Goal: Information Seeking & Learning: Learn about a topic

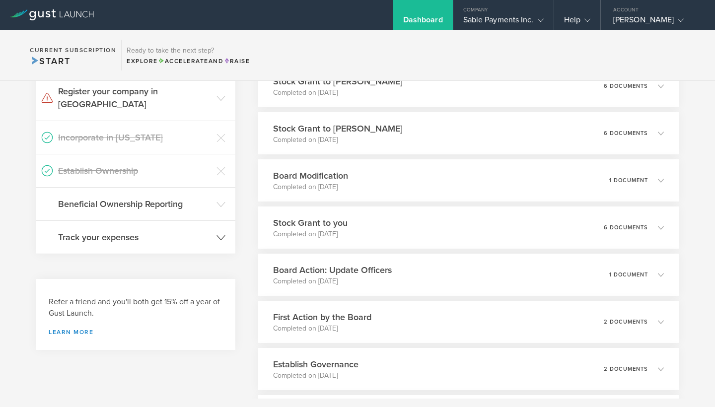
scroll to position [322, 0]
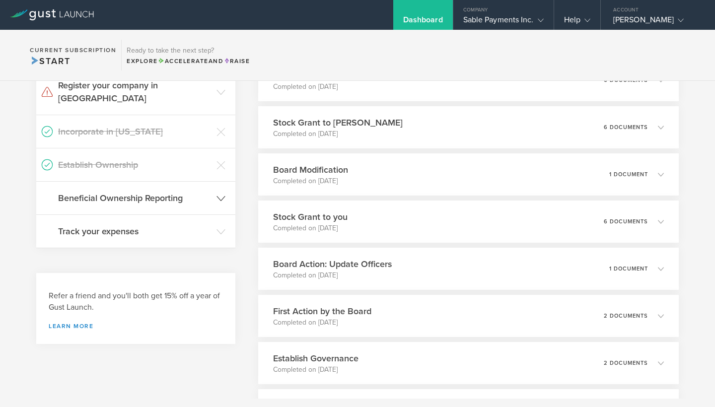
click at [221, 194] on icon at bounding box center [220, 198] width 9 height 9
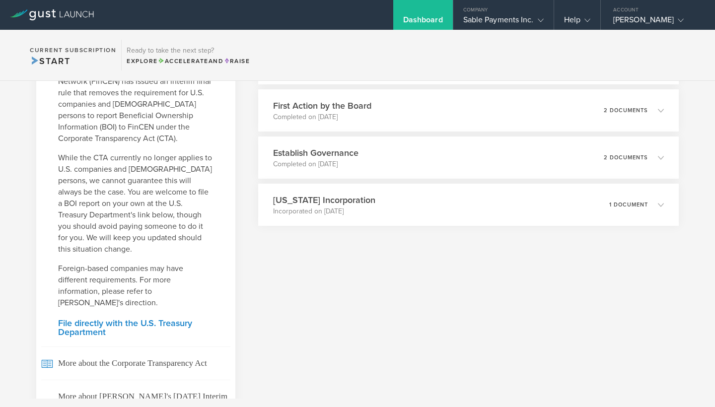
scroll to position [537, 0]
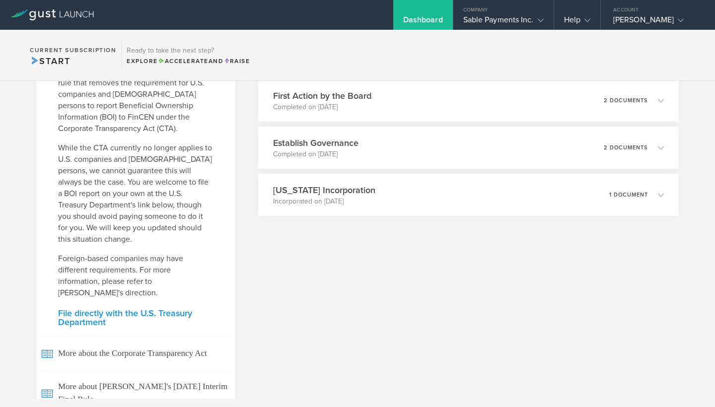
click at [122, 309] on link "File directly with the U.S. Treasury Department" at bounding box center [135, 318] width 155 height 18
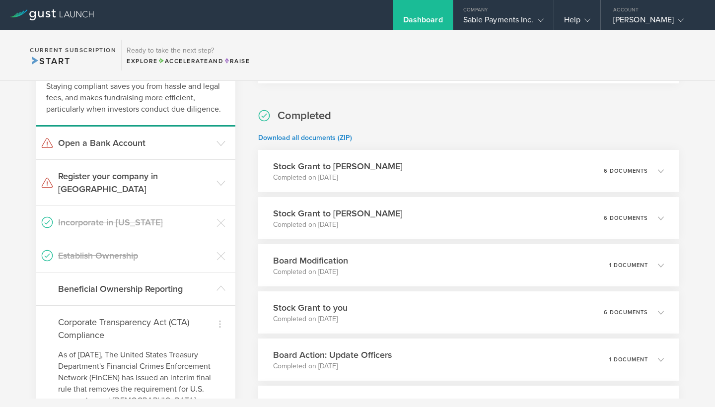
scroll to position [228, 0]
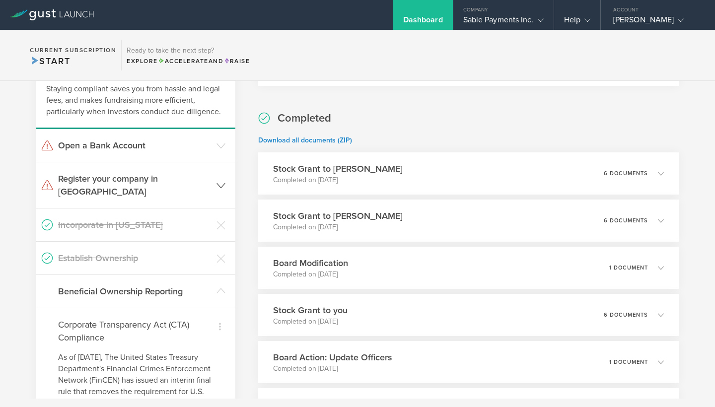
click at [223, 181] on icon at bounding box center [220, 185] width 9 height 9
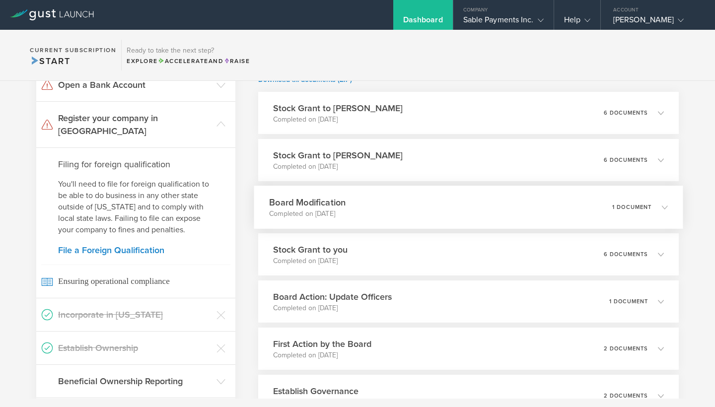
scroll to position [295, 0]
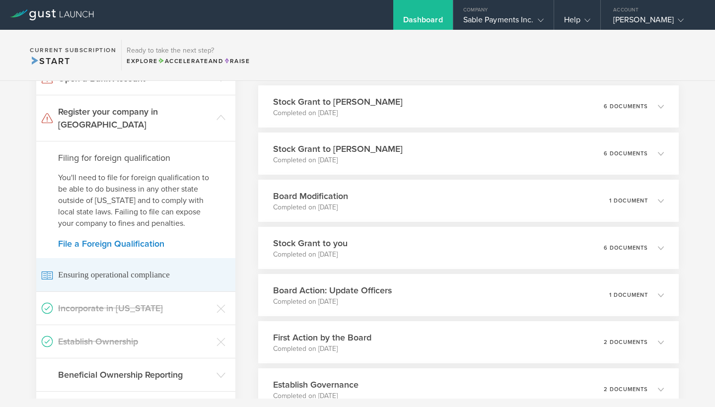
click at [133, 260] on span "Ensuring operational compliance" at bounding box center [135, 274] width 189 height 33
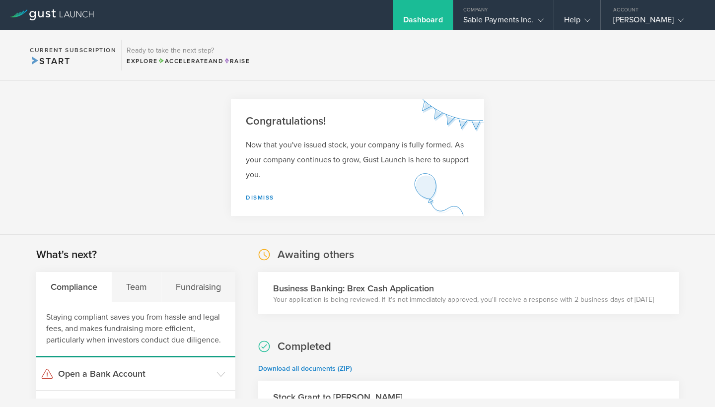
scroll to position [0, 0]
click at [143, 282] on div "Team" at bounding box center [137, 287] width 50 height 30
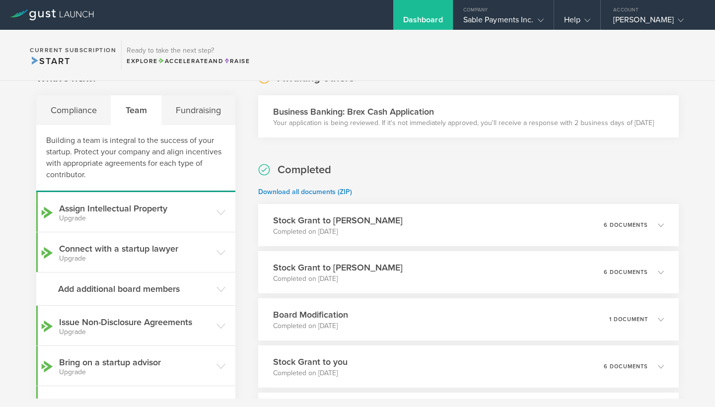
scroll to position [176, 0]
click at [82, 115] on div "Compliance" at bounding box center [73, 111] width 75 height 30
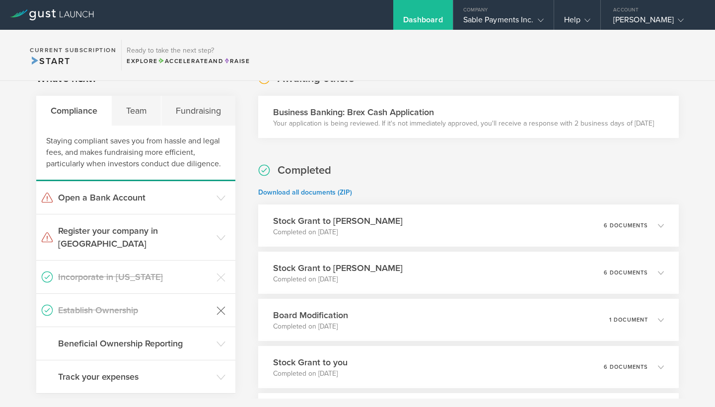
click at [224, 306] on icon at bounding box center [220, 310] width 9 height 9
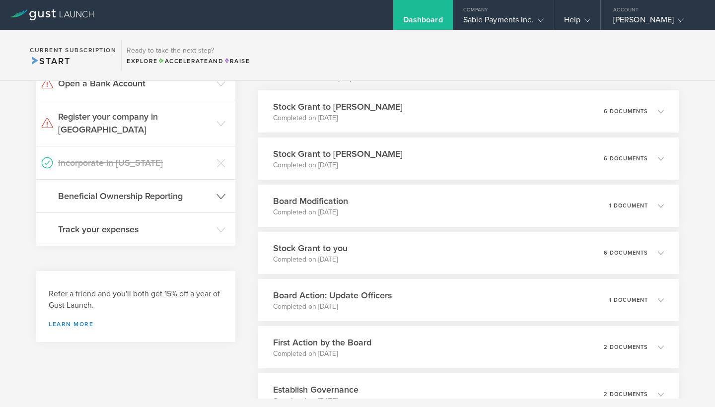
scroll to position [283, 0]
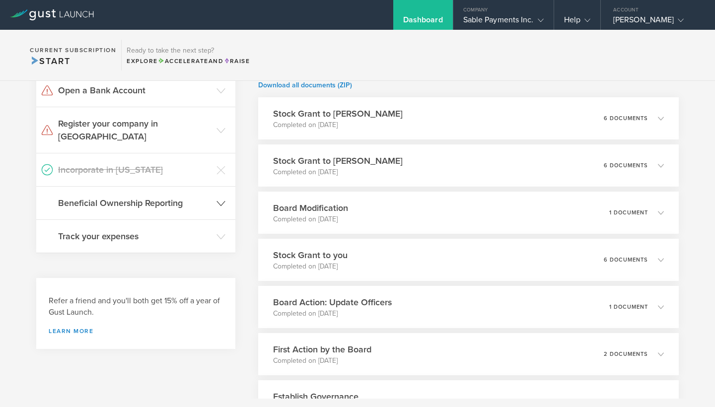
click at [222, 201] on polyline at bounding box center [221, 203] width 8 height 4
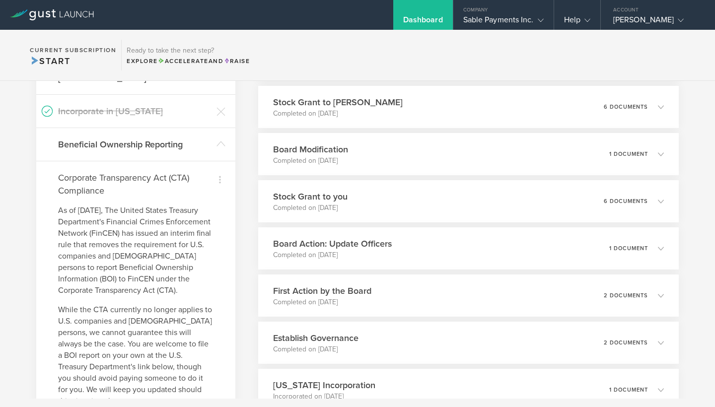
scroll to position [335, 0]
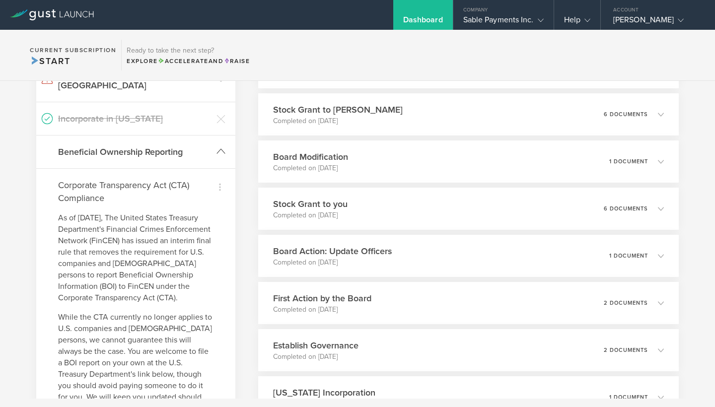
click at [222, 149] on polyline at bounding box center [221, 151] width 8 height 4
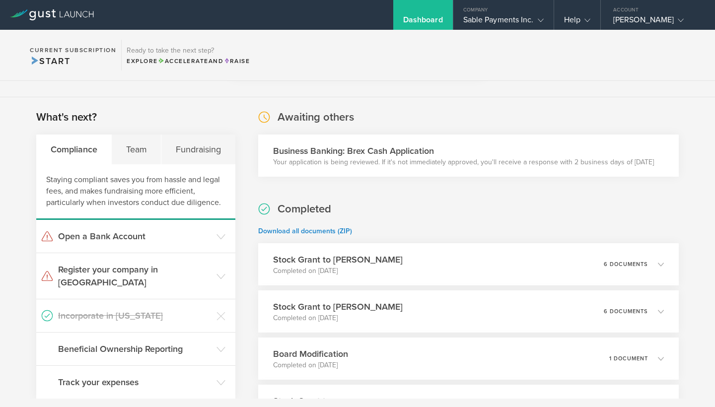
scroll to position [141, 0]
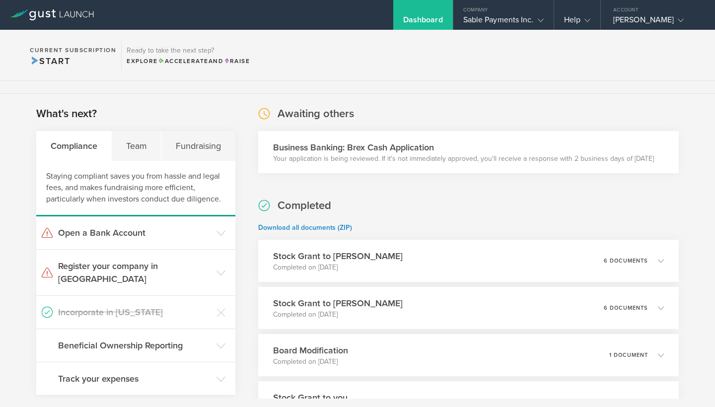
click at [316, 114] on h2 "Awaiting others" at bounding box center [316, 114] width 76 height 14
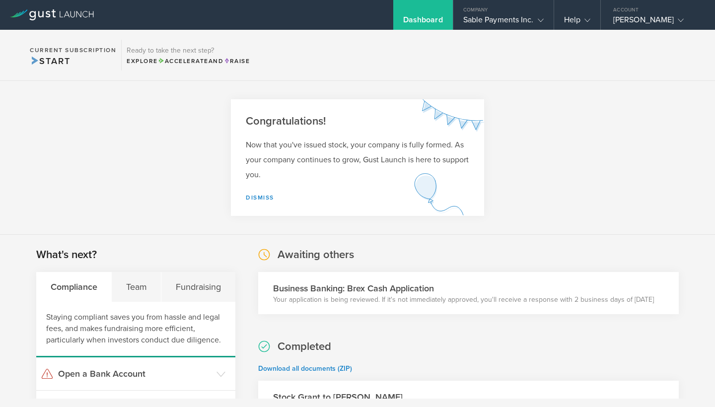
scroll to position [4, 0]
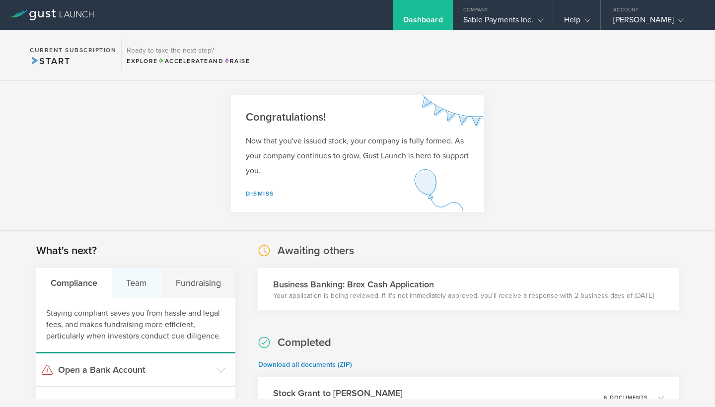
click at [144, 281] on div "Team" at bounding box center [137, 283] width 50 height 30
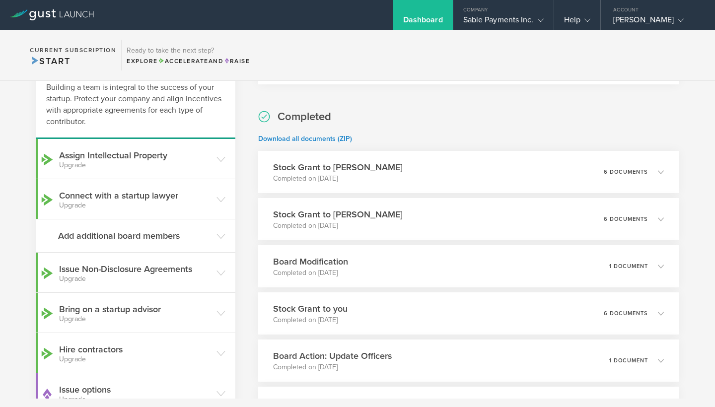
scroll to position [236, 0]
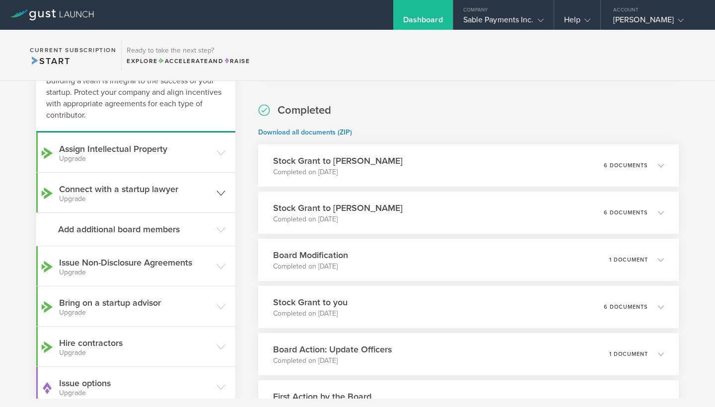
click at [221, 191] on icon at bounding box center [220, 193] width 9 height 9
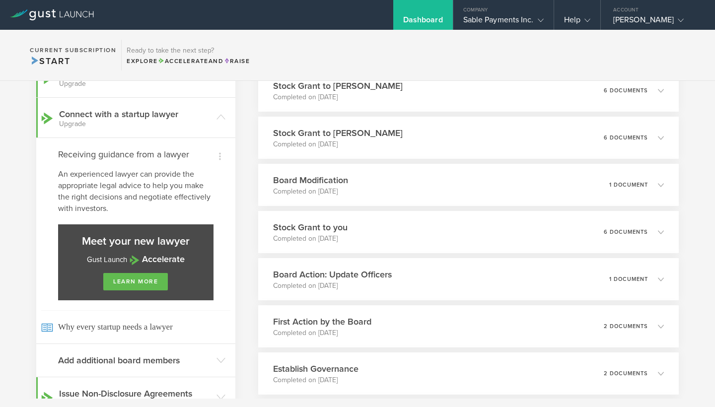
scroll to position [307, 0]
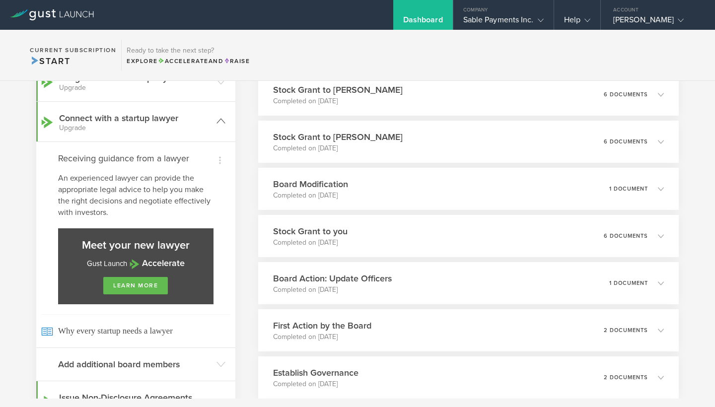
click at [223, 122] on icon at bounding box center [220, 121] width 9 height 9
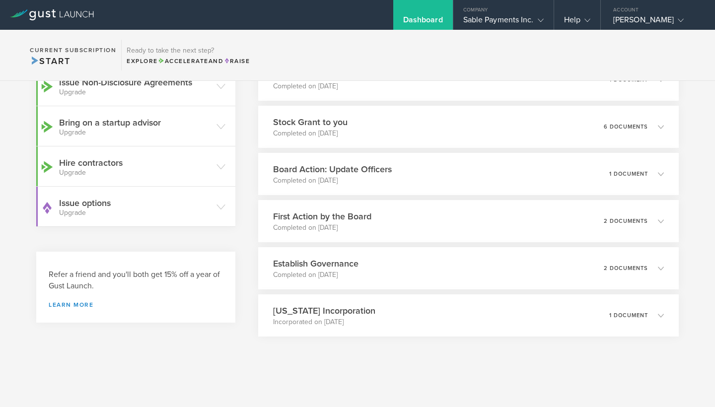
scroll to position [417, 0]
click at [222, 165] on icon at bounding box center [220, 166] width 9 height 9
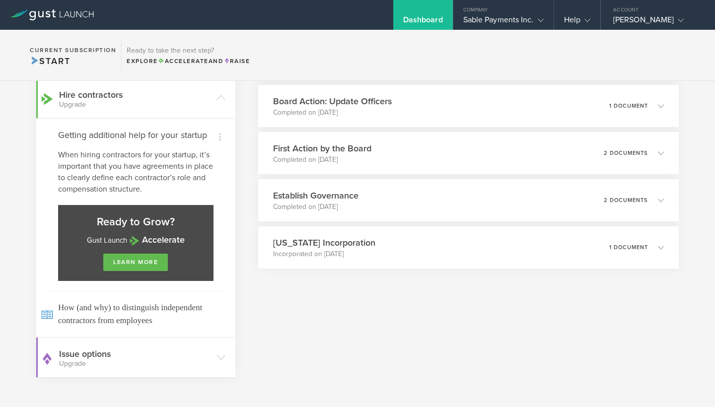
scroll to position [486, 0]
click at [221, 96] on icon at bounding box center [220, 96] width 9 height 9
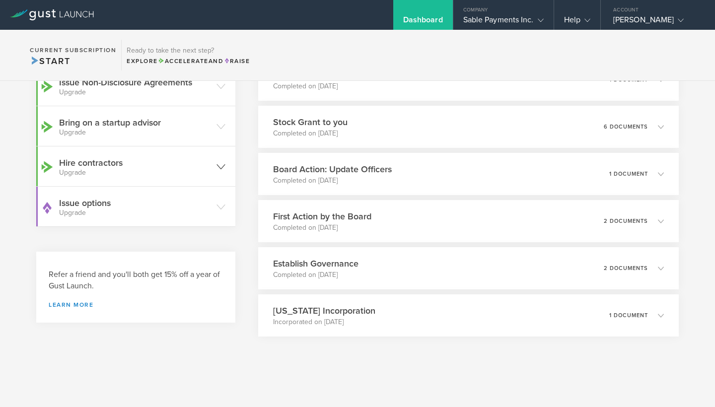
scroll to position [417, 0]
click at [224, 206] on polyline at bounding box center [221, 207] width 8 height 4
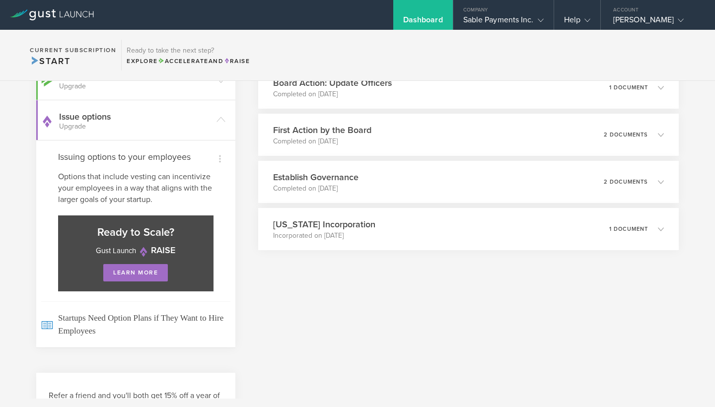
scroll to position [489, 0]
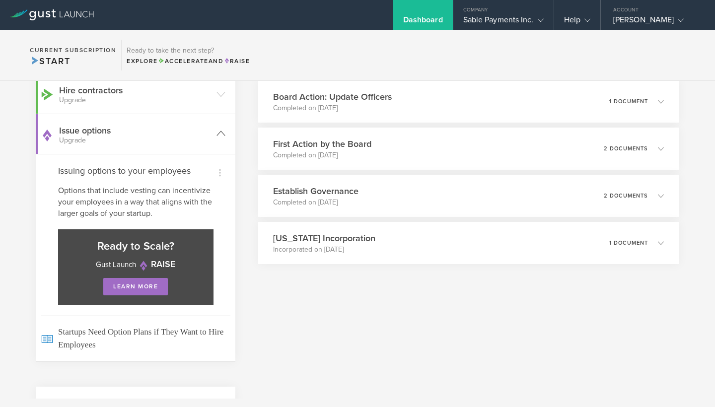
click at [221, 136] on icon at bounding box center [220, 133] width 9 height 9
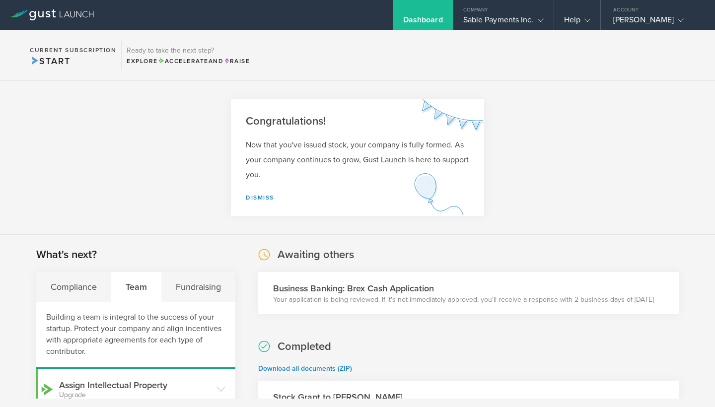
scroll to position [0, 0]
click at [674, 17] on gust-icon at bounding box center [679, 20] width 10 height 10
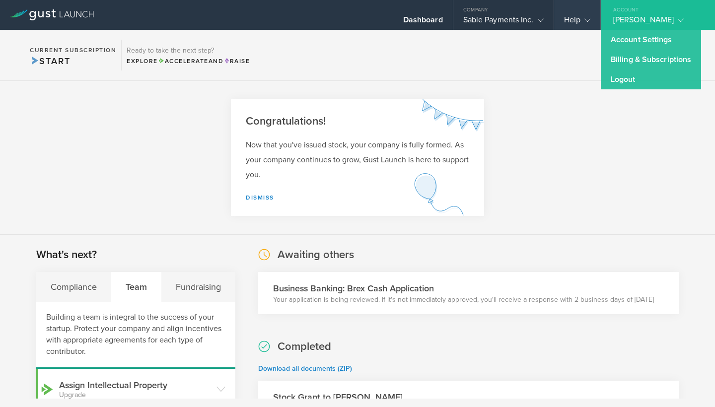
click at [588, 20] on icon at bounding box center [587, 20] width 6 height 6
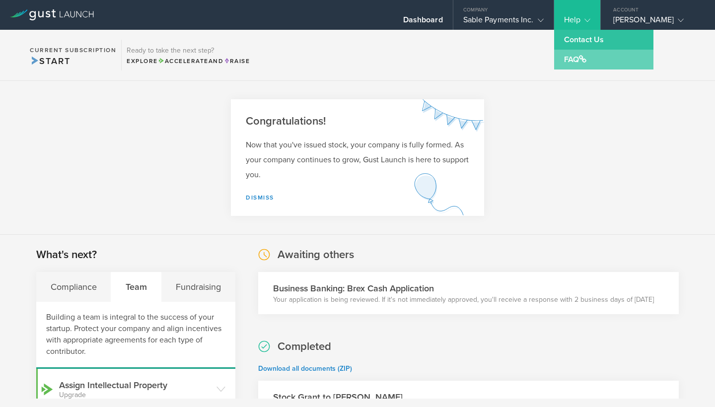
click at [572, 63] on link "FAQ" at bounding box center [603, 60] width 99 height 20
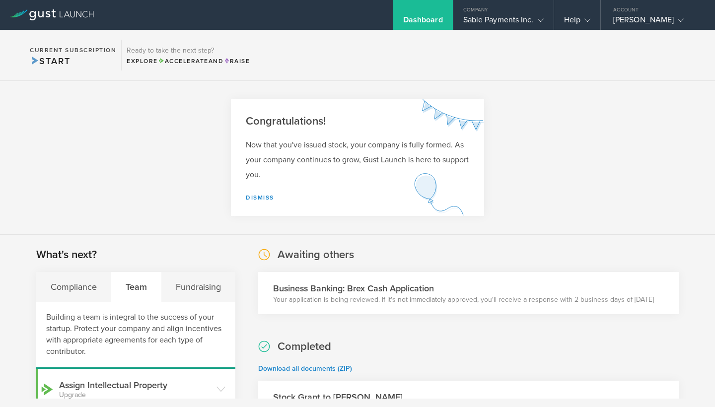
click at [464, 71] on section "Current Subscription Start Ready to take the next step? Explore Accelerate and …" at bounding box center [357, 55] width 715 height 51
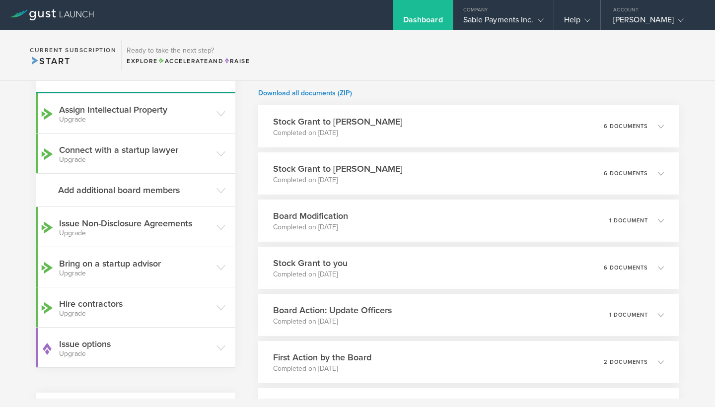
scroll to position [280, 0]
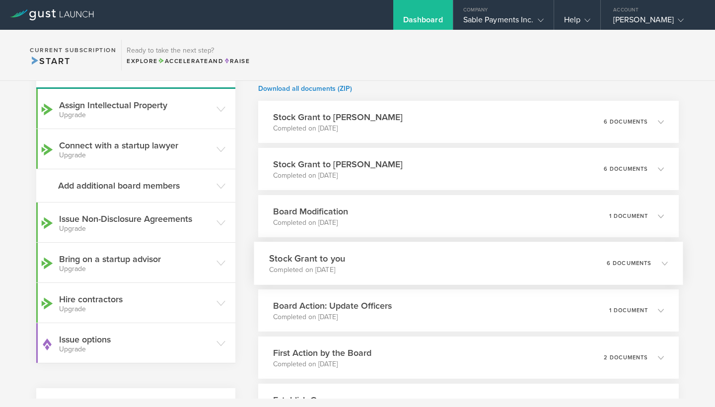
click at [663, 258] on div "6 documents" at bounding box center [636, 263] width 61 height 17
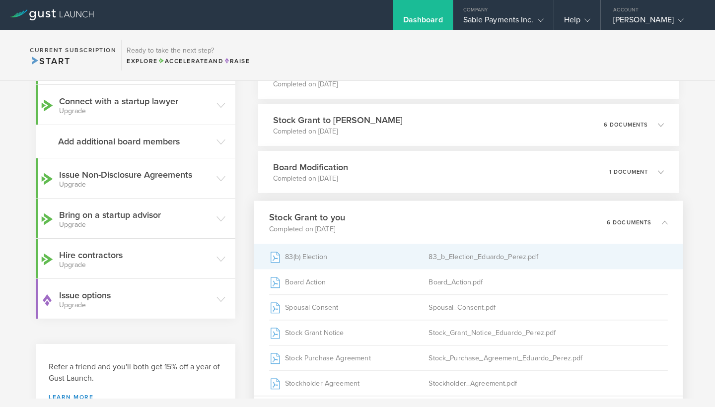
scroll to position [323, 0]
click at [311, 256] on div "83(b) Election" at bounding box center [348, 257] width 159 height 25
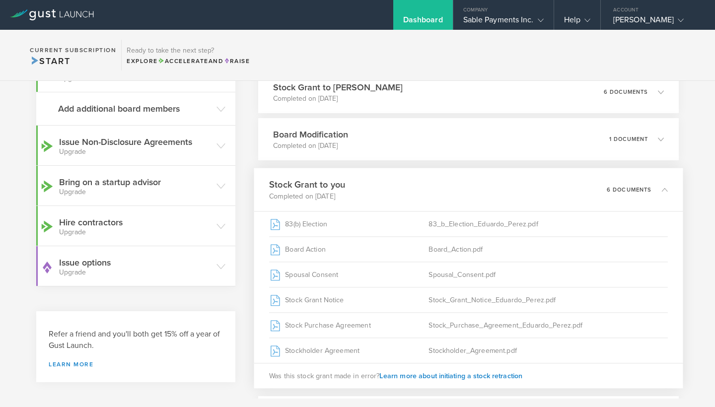
scroll to position [360, 0]
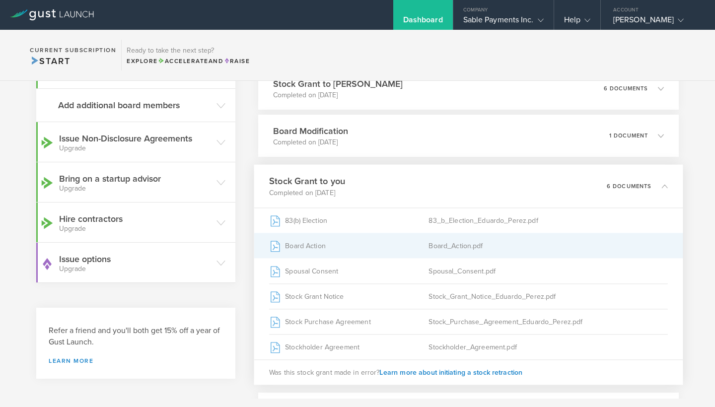
click at [454, 246] on div "Board_Action.pdf" at bounding box center [547, 245] width 239 height 25
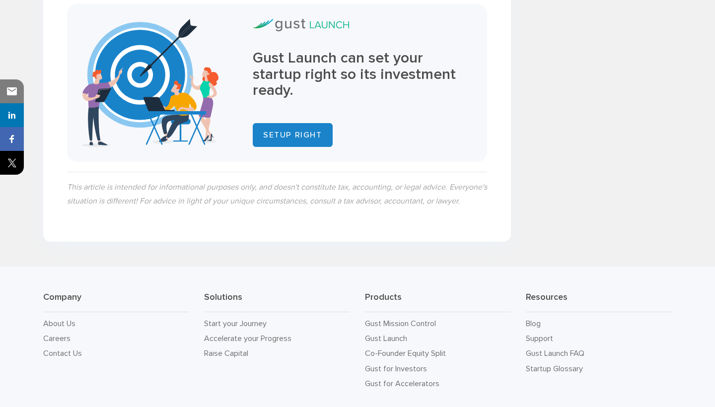
scroll to position [1895, 0]
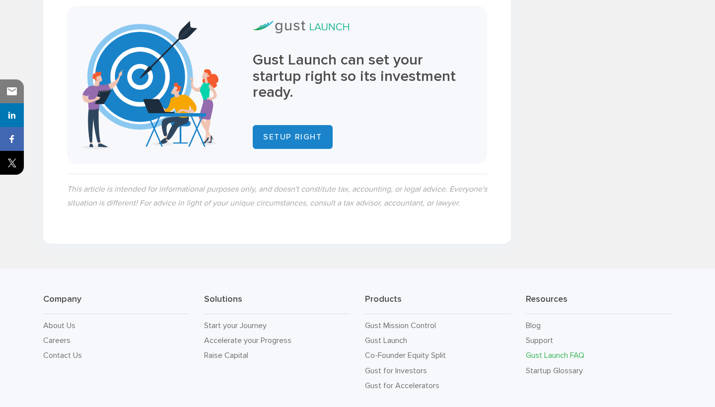
click at [578, 351] on link "Gust Launch FAQ" at bounding box center [555, 355] width 59 height 9
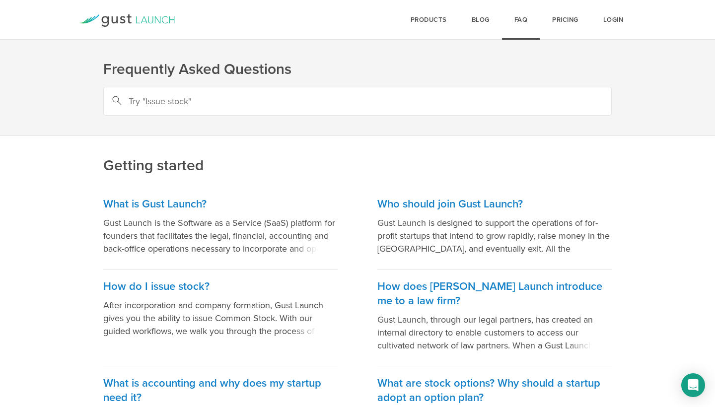
click at [282, 99] on input "text" at bounding box center [357, 101] width 508 height 29
type input "83"
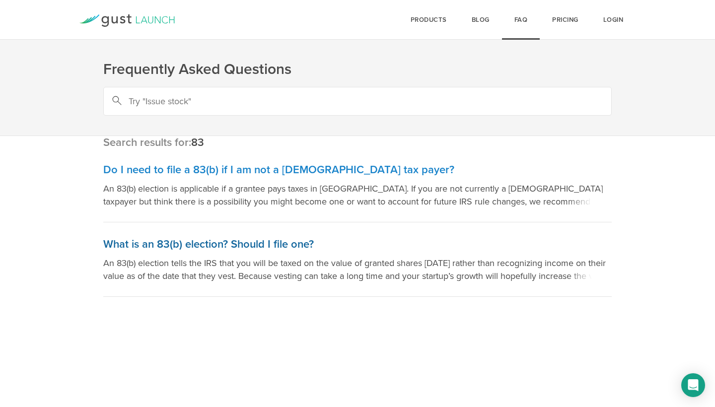
click at [239, 243] on h3 "What is an 83(b) election? Should I file one?" at bounding box center [357, 244] width 508 height 14
click at [222, 171] on h3 "Do I need to file a 83(b) if I am not a US tax payer?" at bounding box center [357, 170] width 508 height 14
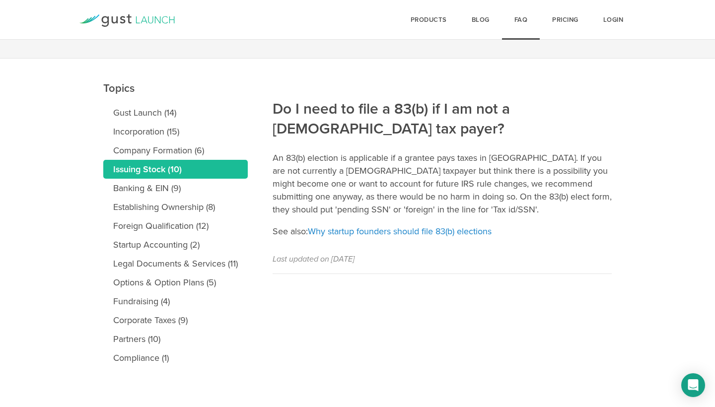
scroll to position [77, 0]
click at [412, 226] on link "Why startup founders should file 83(b) elections" at bounding box center [400, 231] width 184 height 11
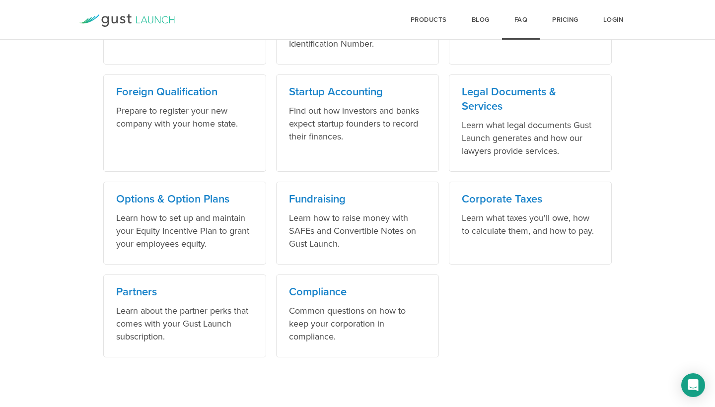
scroll to position [635, 0]
click at [134, 293] on h3 "Partners" at bounding box center [184, 292] width 137 height 14
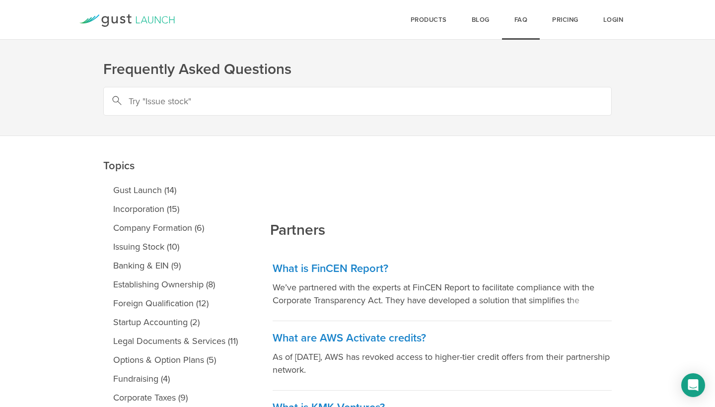
click at [284, 101] on input "text" at bounding box center [357, 101] width 508 height 29
type input "83(b)"
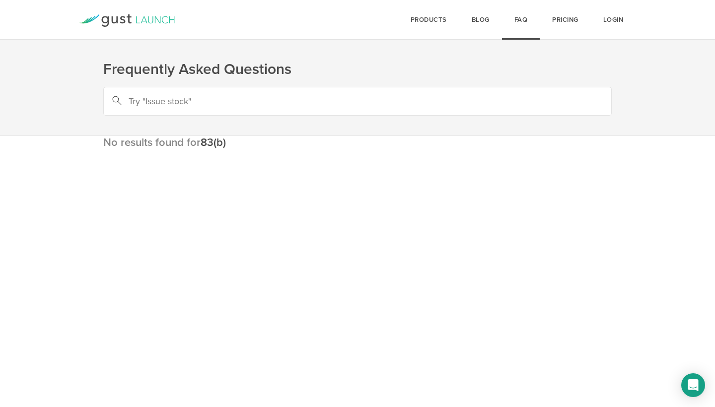
click at [218, 105] on input "text" at bounding box center [357, 101] width 508 height 29
type input "83"
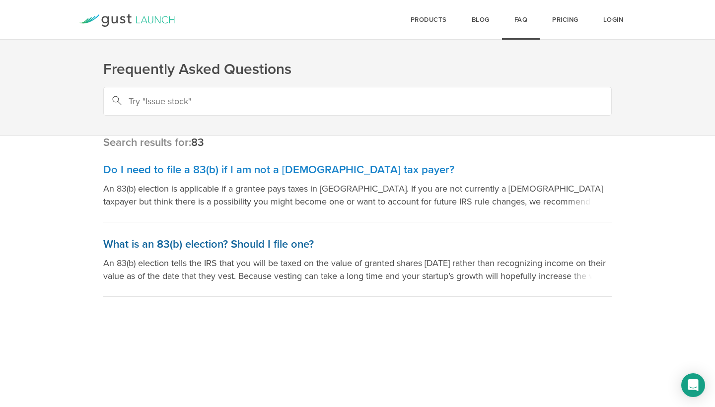
click at [253, 241] on h3 "What is an 83(b) election? Should I file one?" at bounding box center [357, 244] width 508 height 14
